Goal: Task Accomplishment & Management: Manage account settings

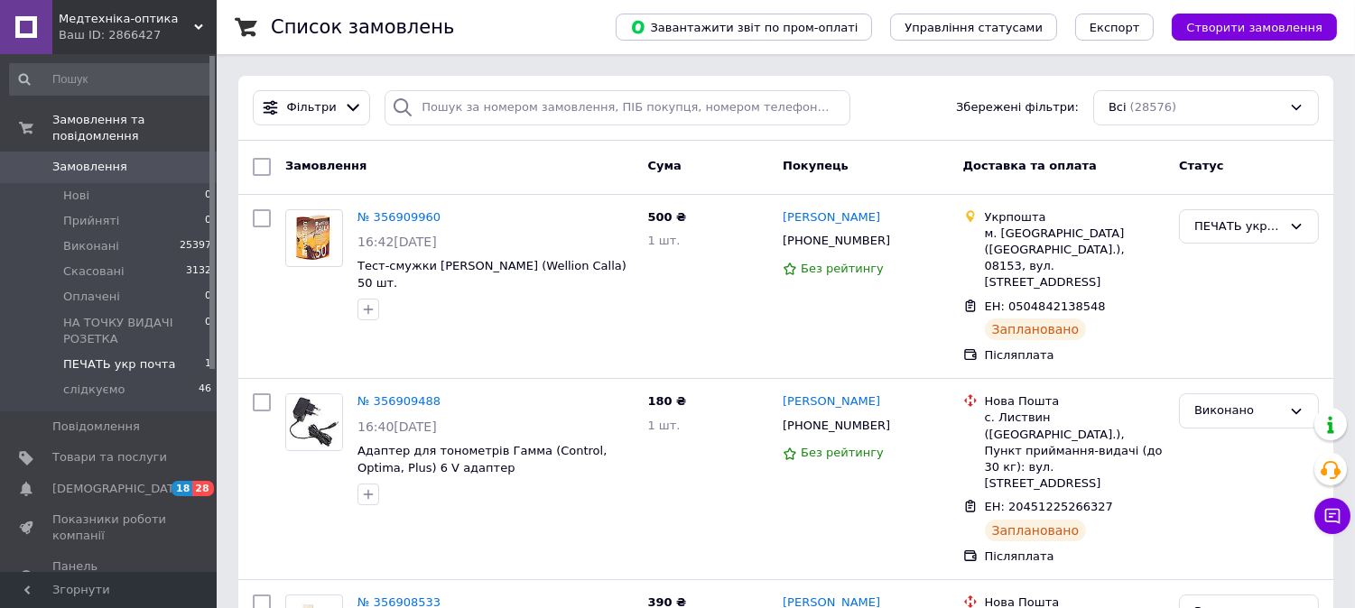
click at [138, 356] on span "ПЕЧАТЬ укр почта" at bounding box center [119, 364] width 112 height 16
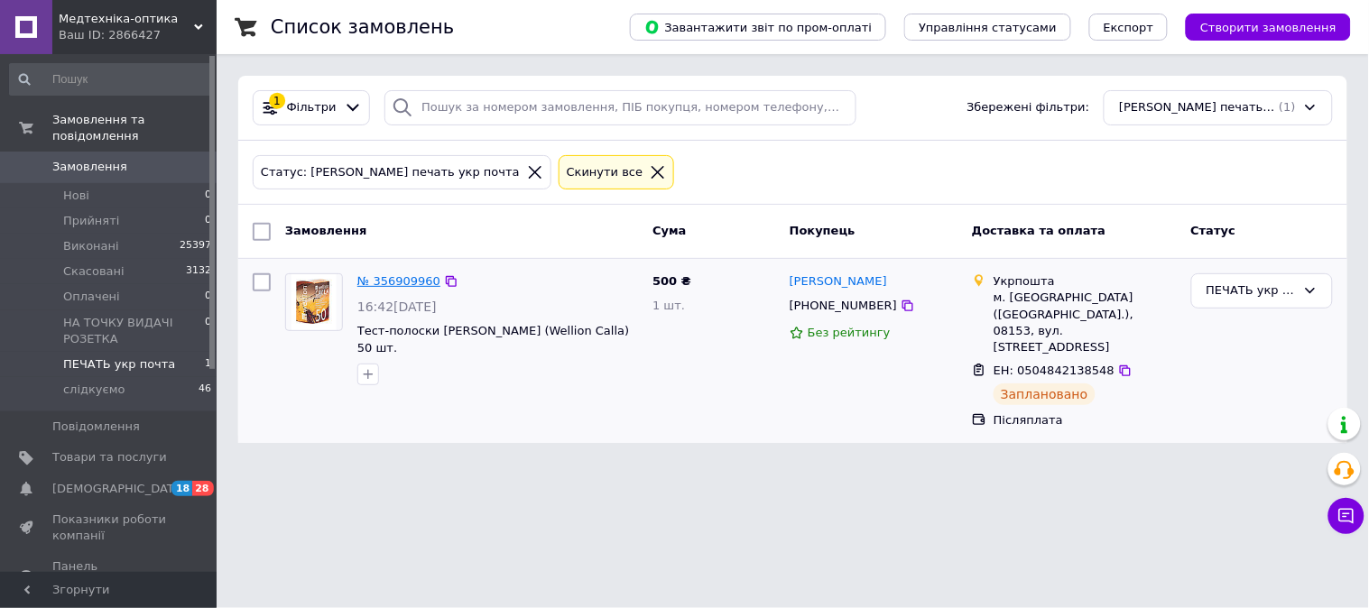
click at [390, 283] on link "№ 356909960" at bounding box center [398, 281] width 83 height 14
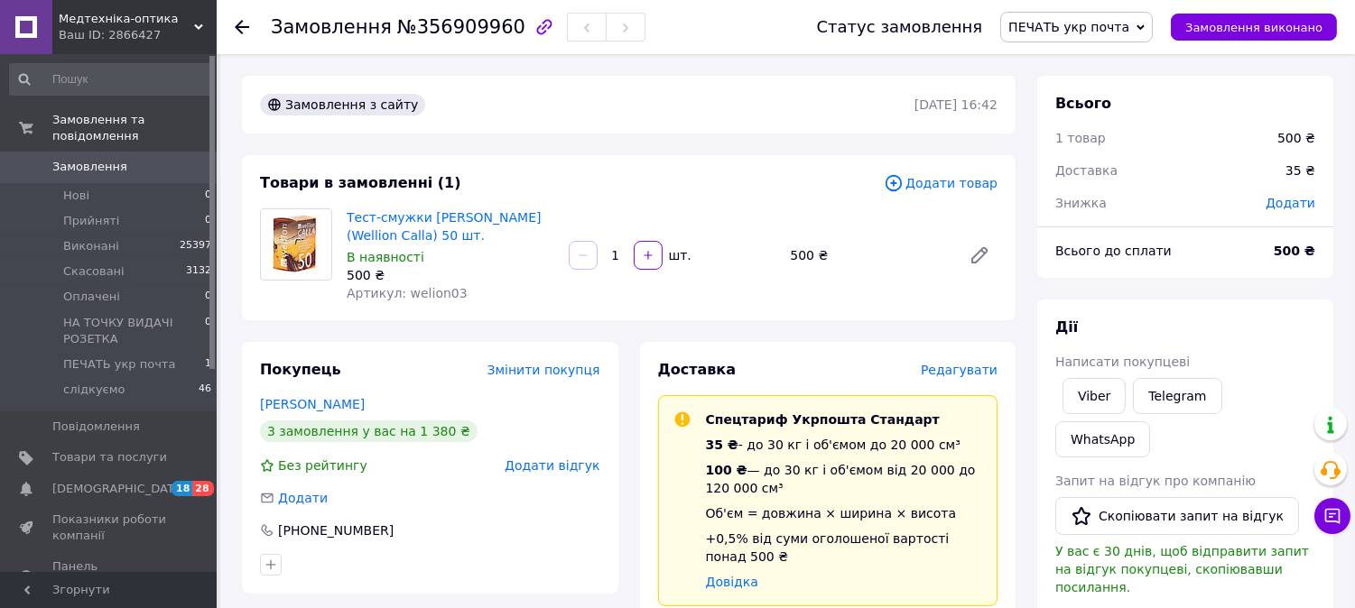
click at [1096, 32] on span "ПЕЧАТЬ укр почта" at bounding box center [1068, 27] width 121 height 14
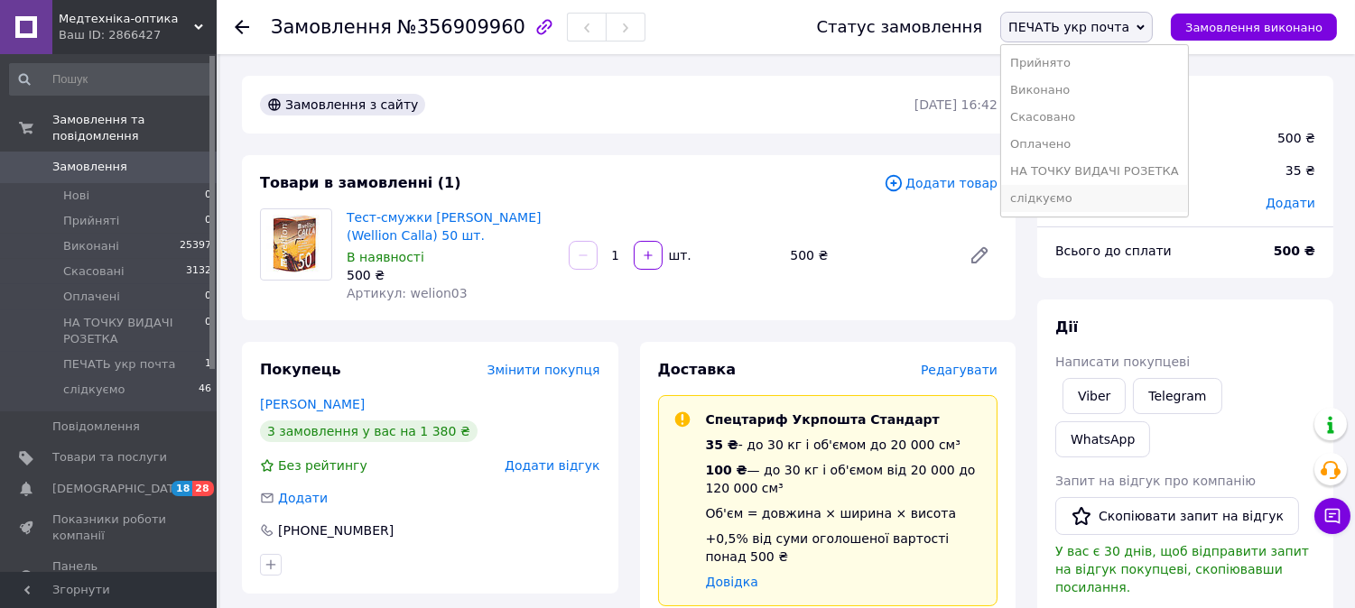
click at [1067, 199] on li "слідкуємо" at bounding box center [1094, 198] width 186 height 27
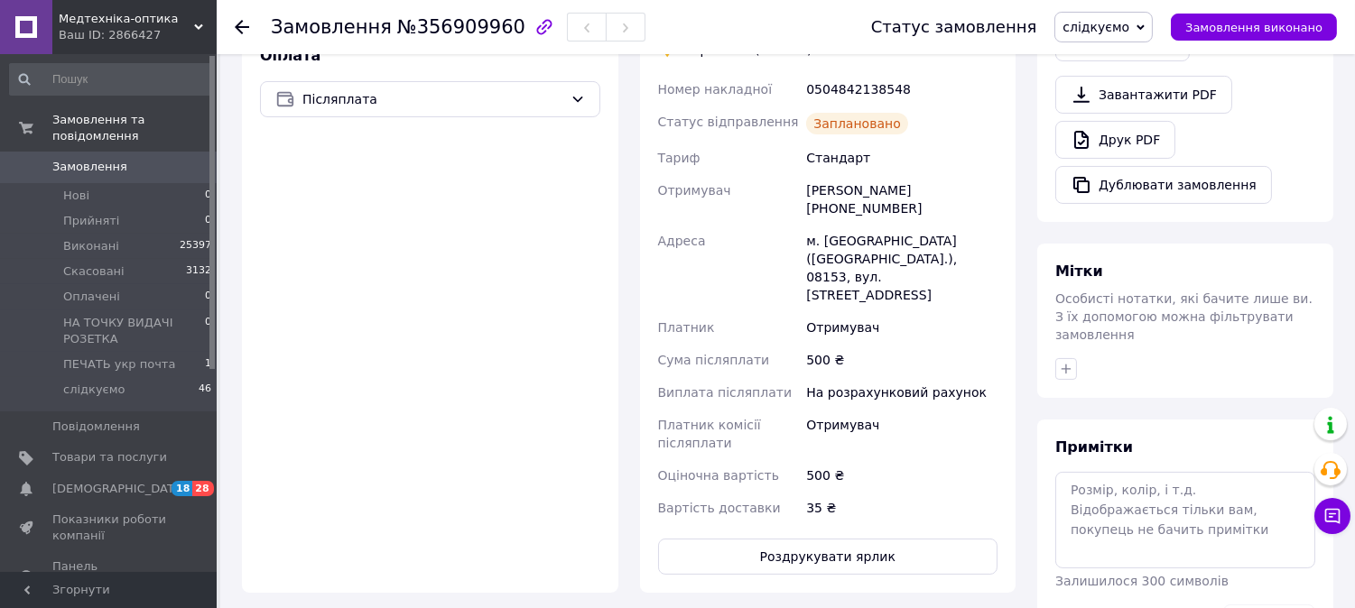
scroll to position [601, 0]
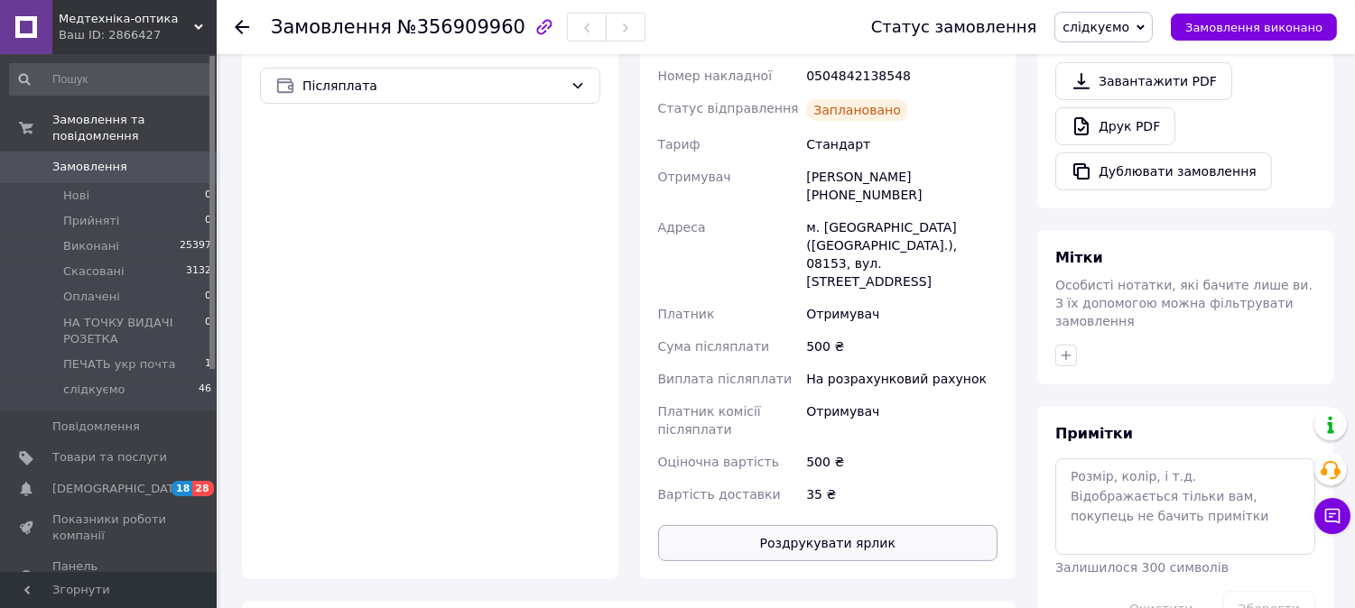
click at [812, 525] on button "Роздрукувати ярлик" at bounding box center [828, 543] width 340 height 36
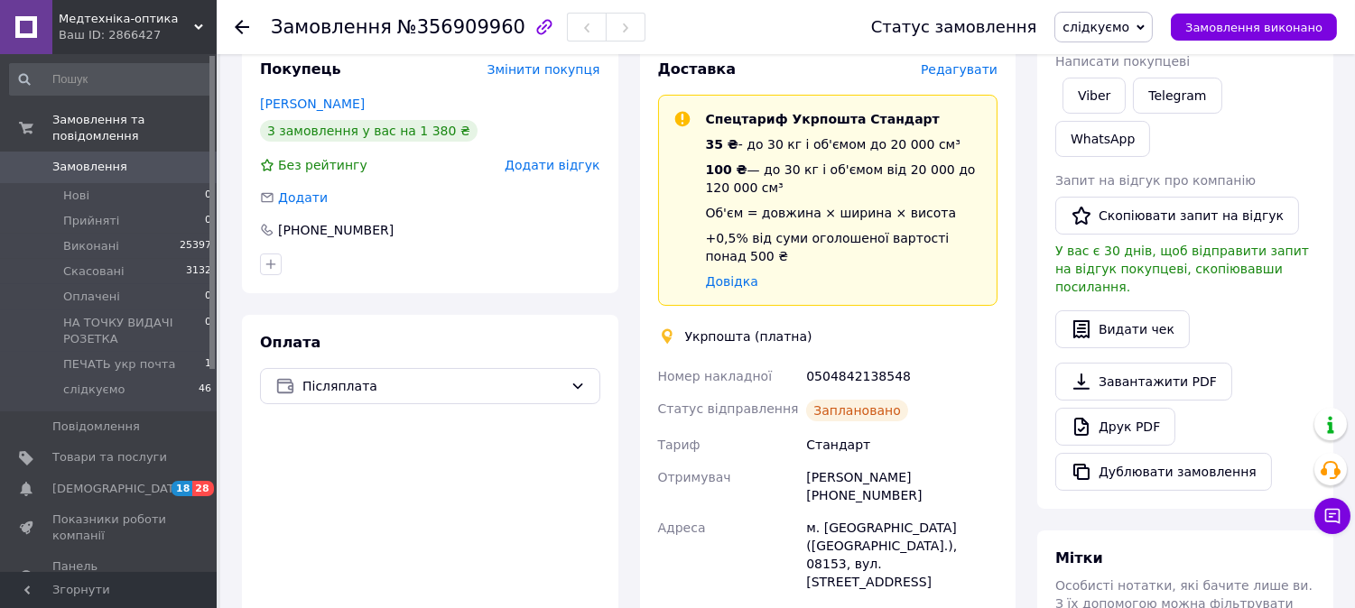
scroll to position [200, 0]
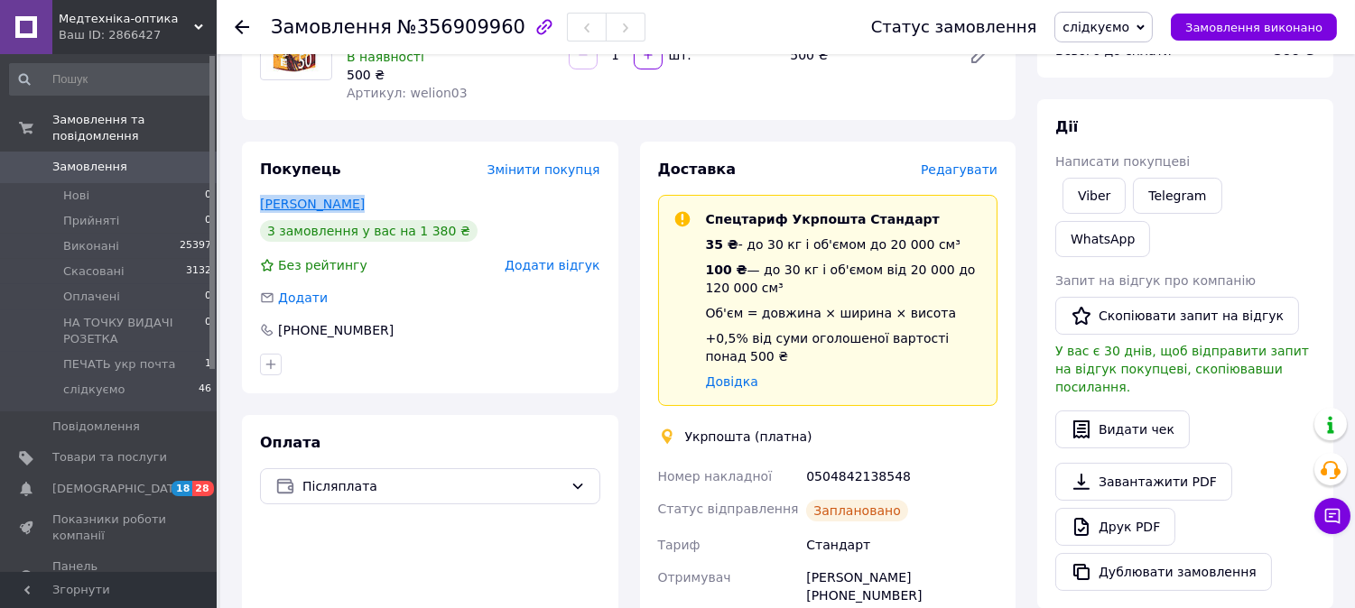
drag, startPoint x: 362, startPoint y: 199, endPoint x: 263, endPoint y: 201, distance: 99.3
click at [263, 201] on div "Піндюра Любов" at bounding box center [430, 204] width 340 height 18
copy link "Піндюра Любов"
click at [242, 27] on use at bounding box center [242, 27] width 14 height 14
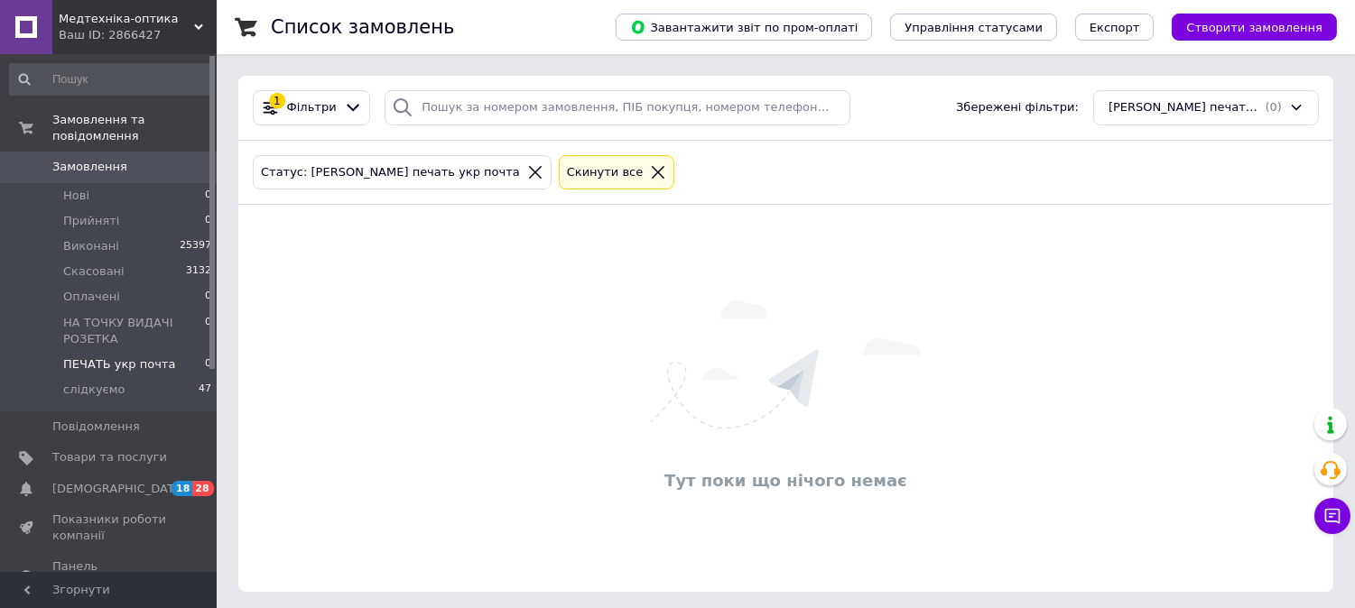
click at [96, 152] on link "Замовлення 0" at bounding box center [111, 167] width 222 height 31
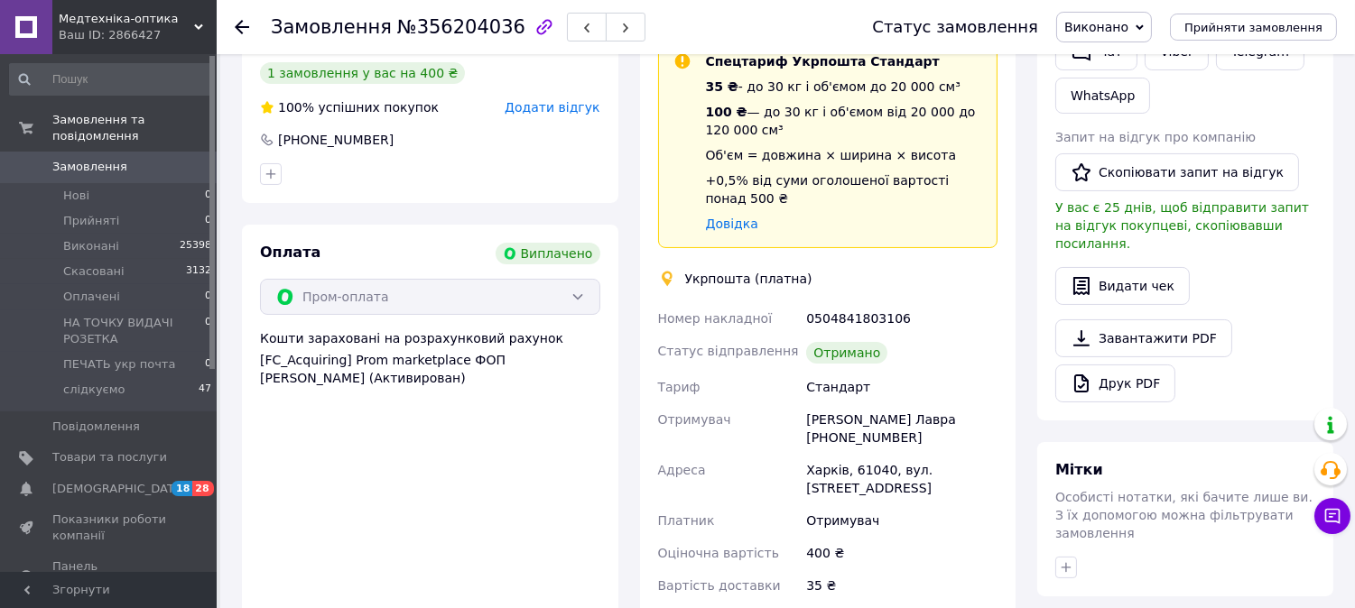
scroll to position [401, 0]
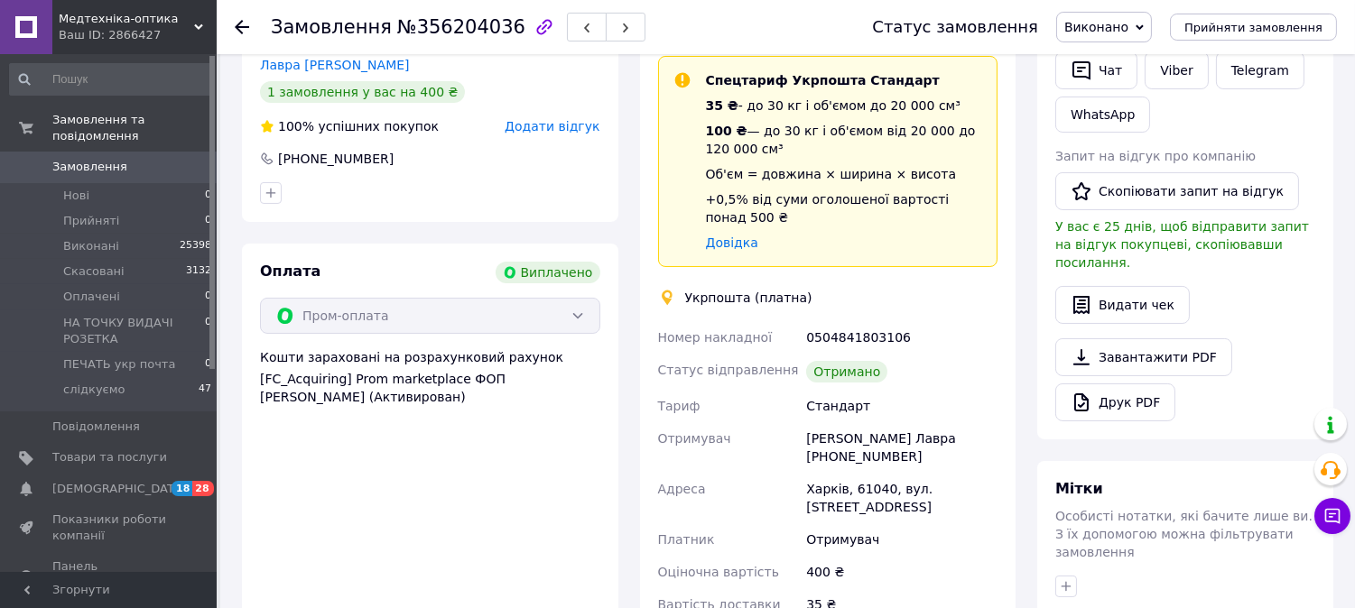
click at [239, 23] on use at bounding box center [242, 27] width 14 height 14
